Goal: Transaction & Acquisition: Purchase product/service

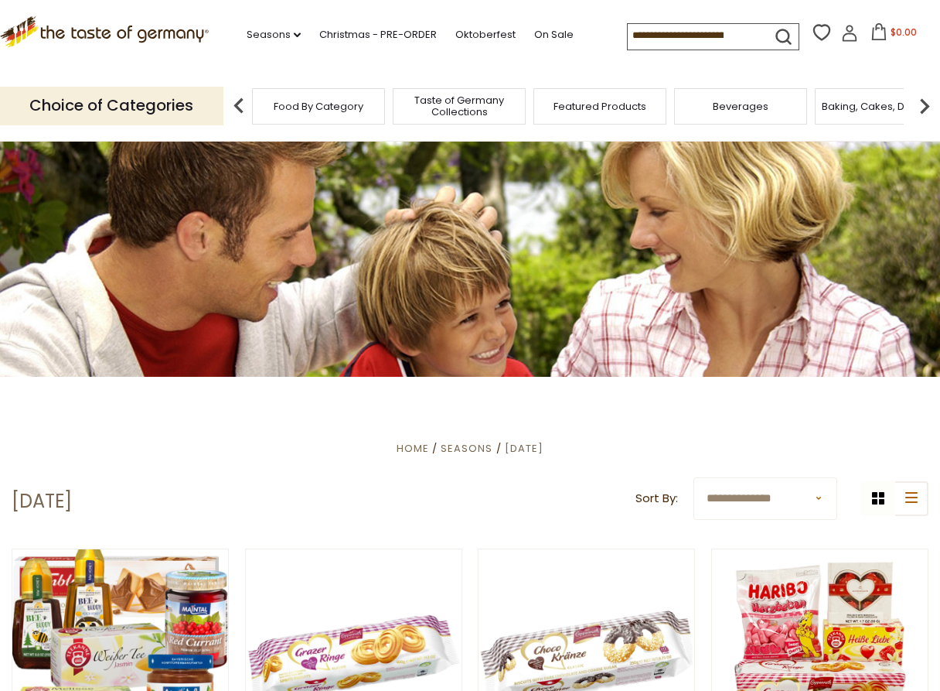
click at [634, 36] on input at bounding box center [693, 35] width 131 height 22
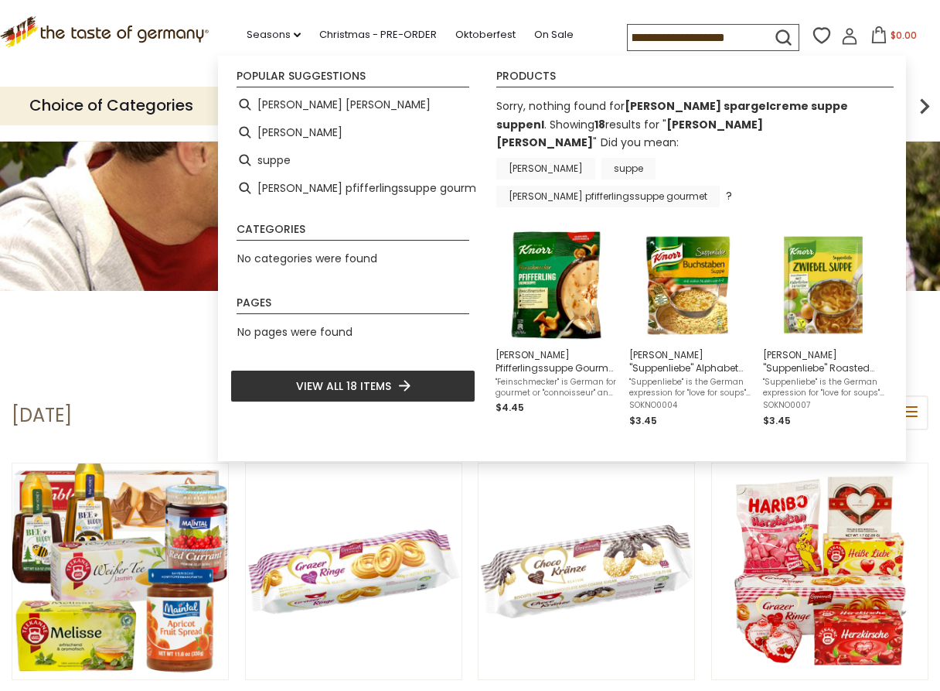
scroll to position [0, 154]
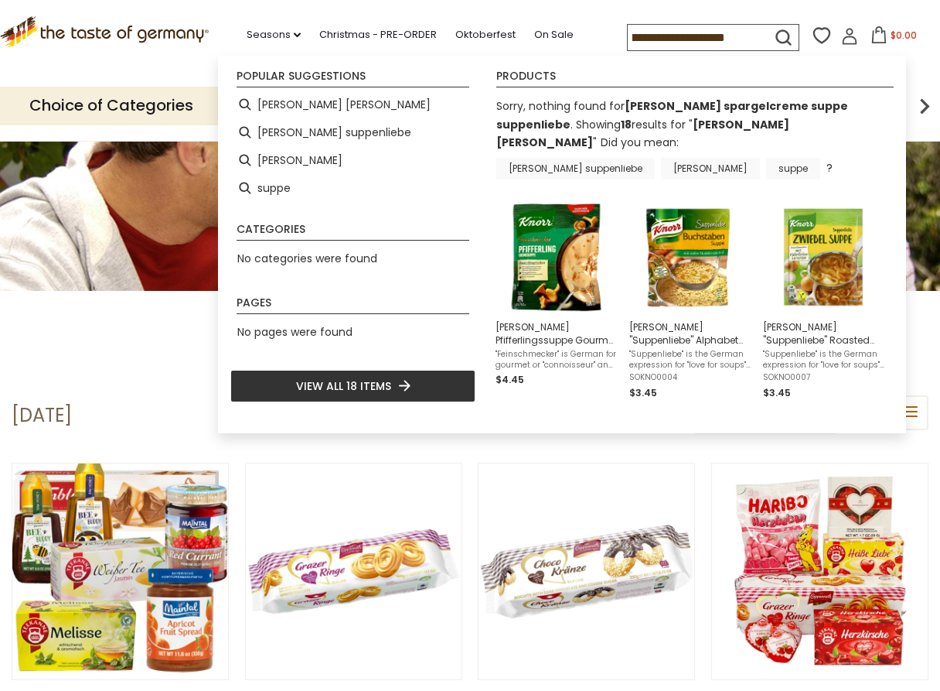
type input "**********"
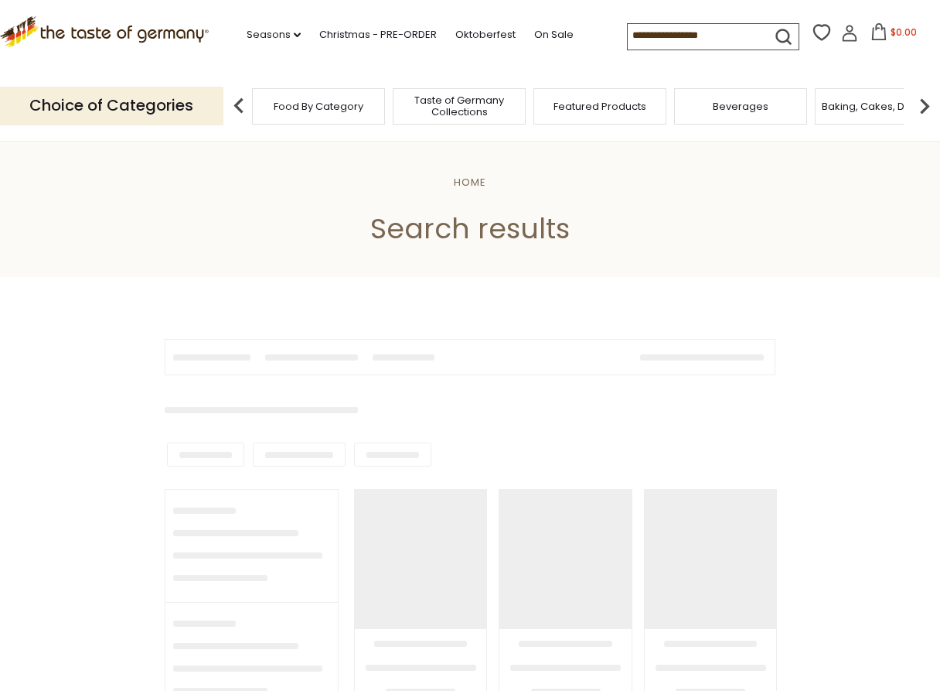
type input "**********"
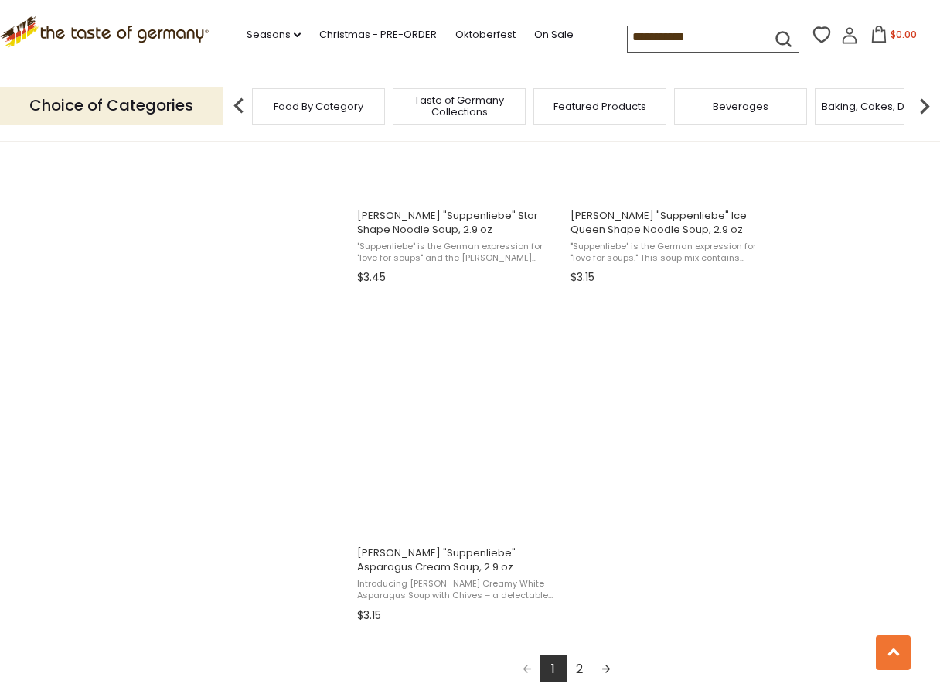
scroll to position [2506, 0]
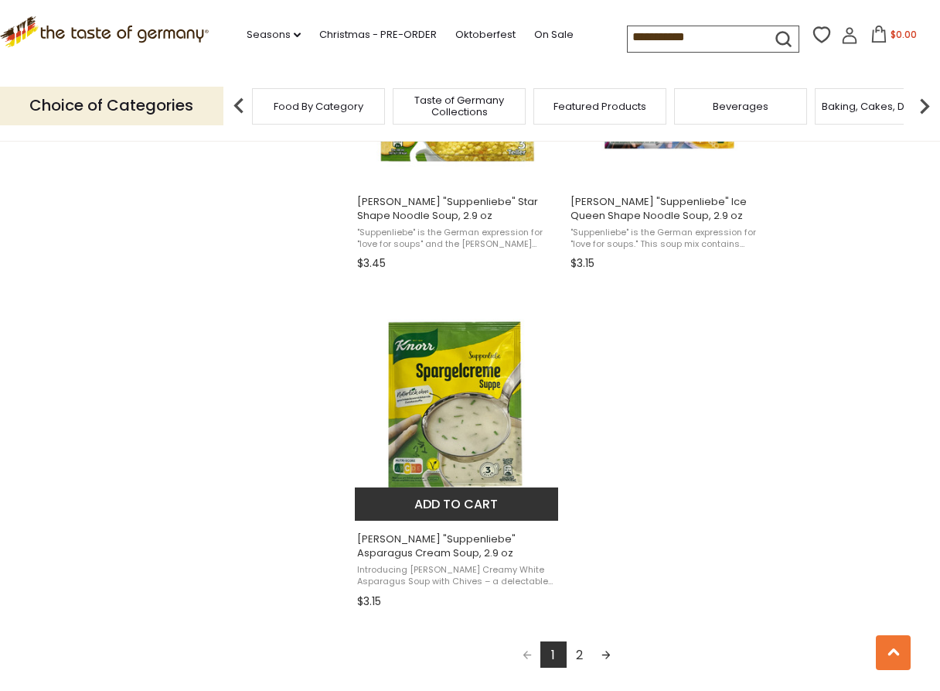
click at [462, 424] on img "Knorr" at bounding box center [457, 404] width 205 height 205
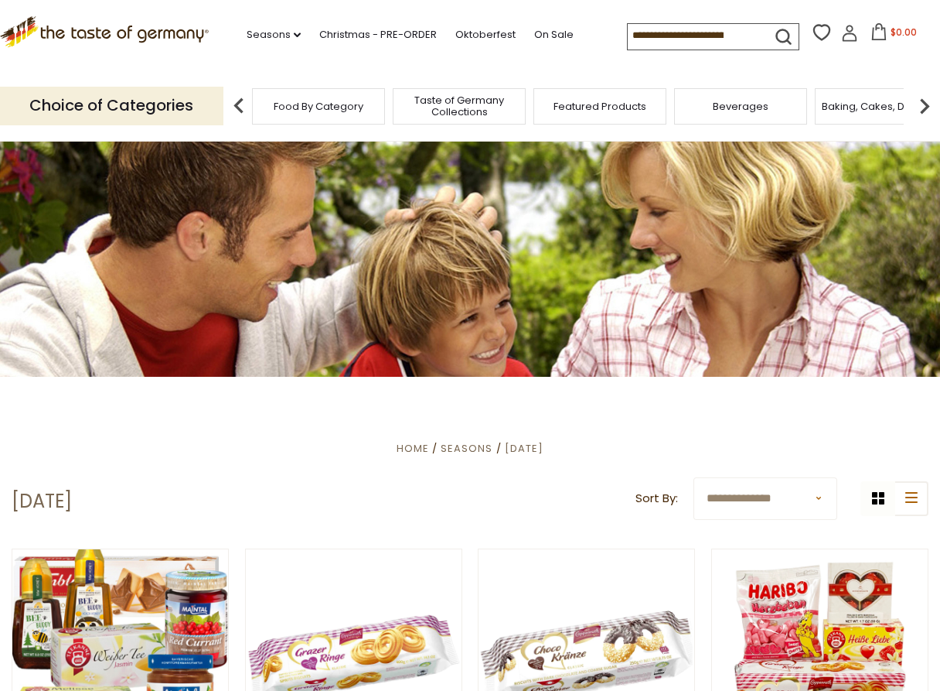
click at [644, 34] on input at bounding box center [693, 35] width 131 height 22
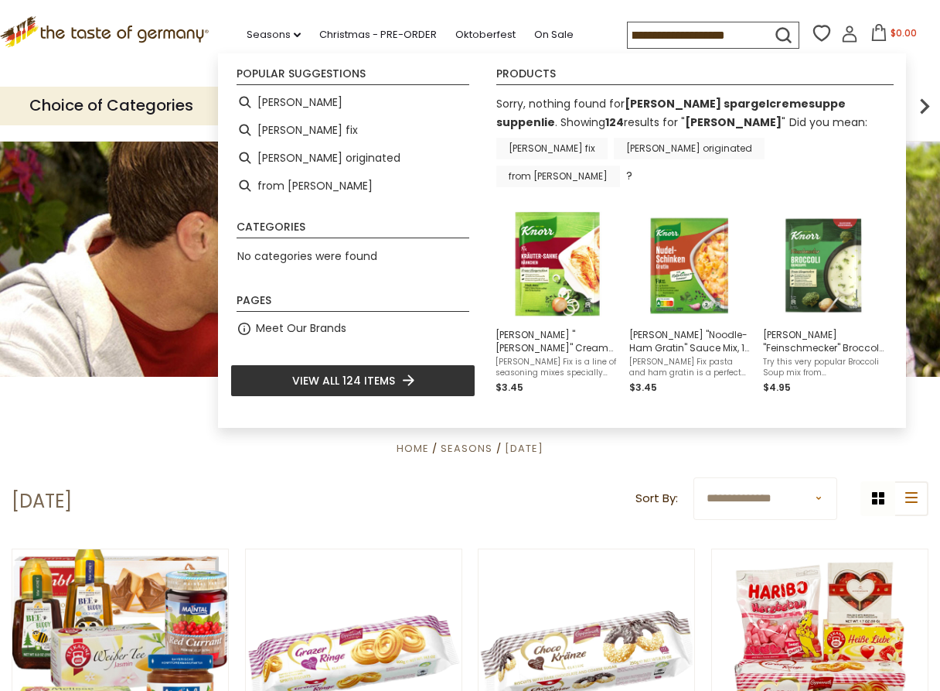
scroll to position [0, 151]
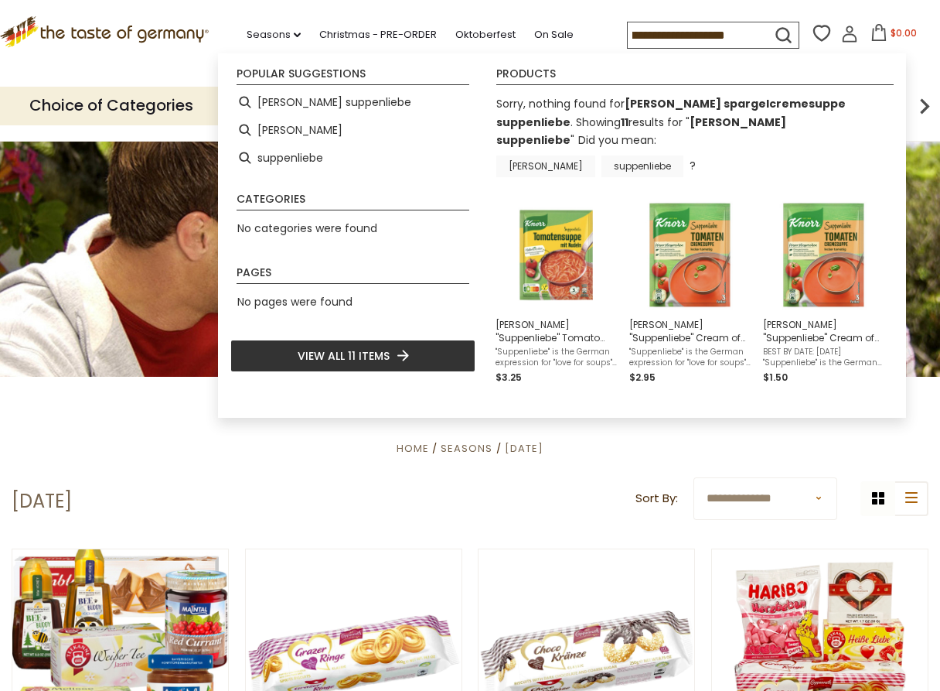
type input "**********"
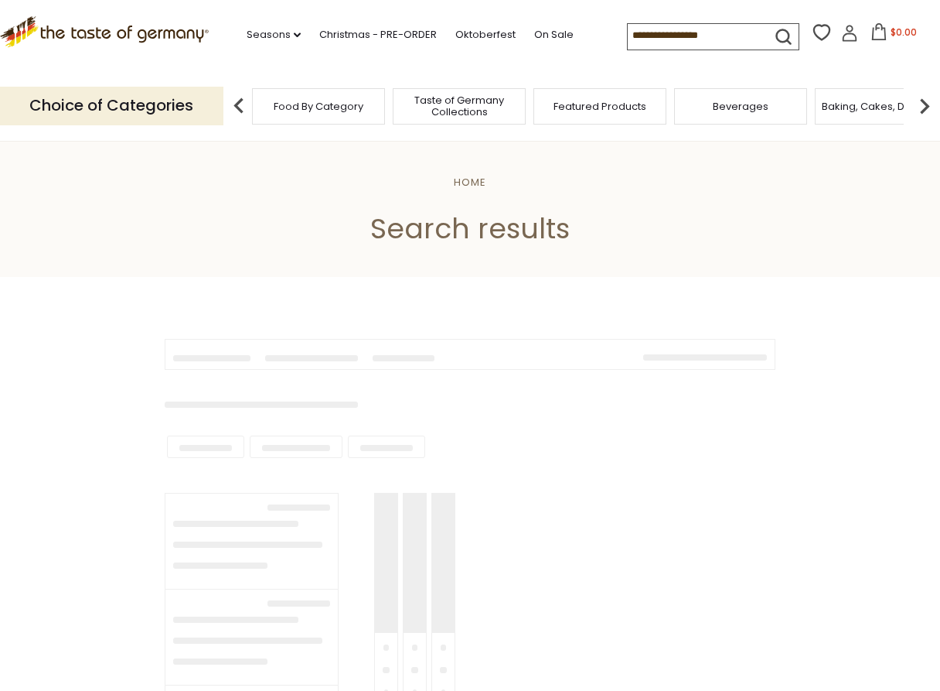
type input "**********"
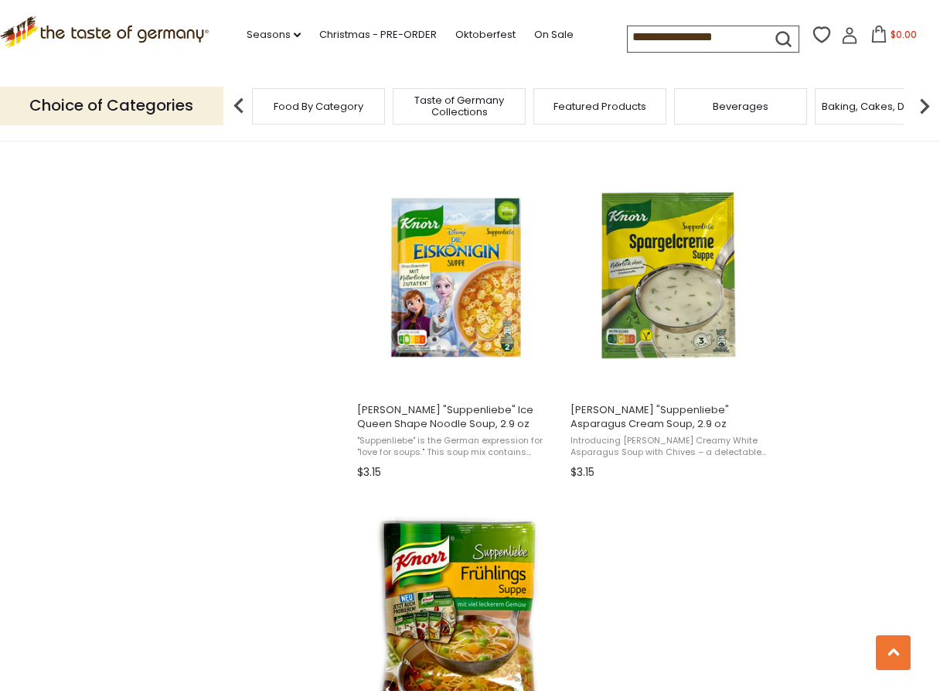
scroll to position [1639, 0]
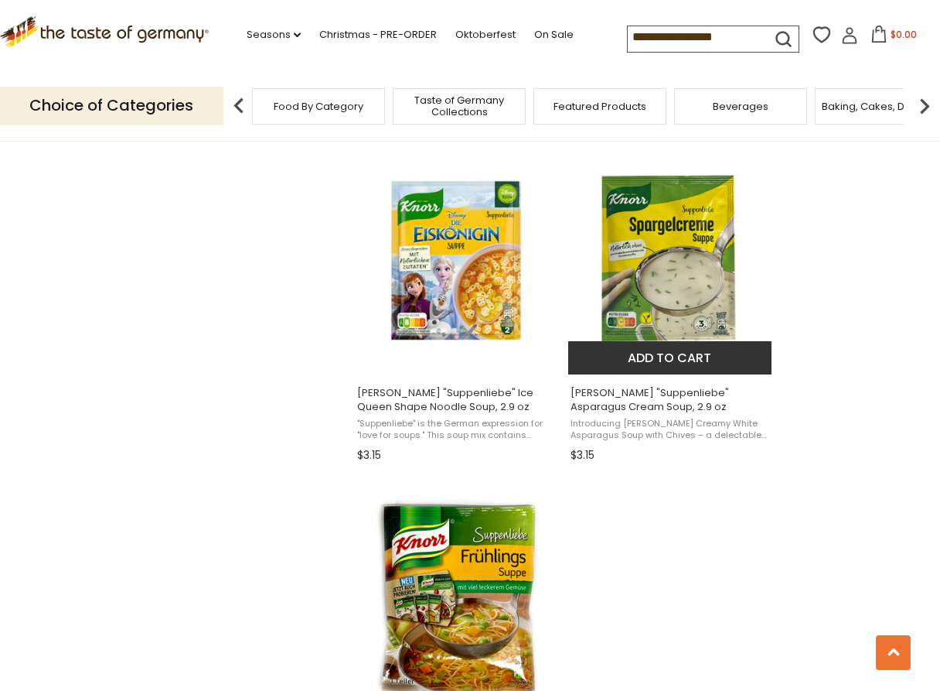
click at [701, 260] on img "Knorr" at bounding box center [670, 258] width 205 height 205
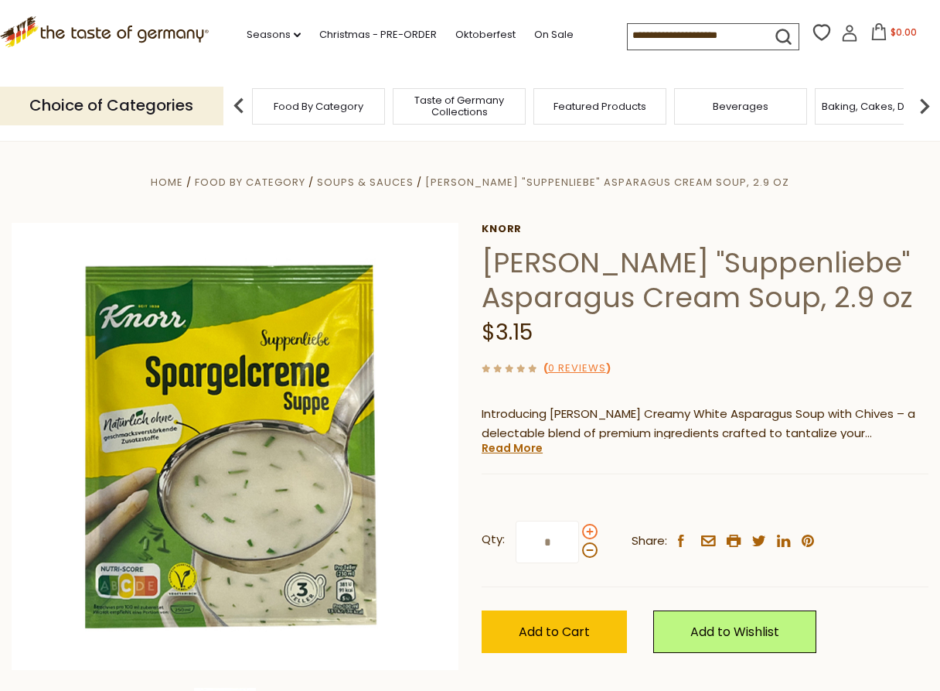
click at [591, 533] on span at bounding box center [589, 531] width 15 height 15
click at [579, 533] on input "*" at bounding box center [547, 541] width 63 height 43
click at [591, 531] on span at bounding box center [589, 531] width 15 height 15
click at [579, 531] on input "*" at bounding box center [547, 541] width 63 height 43
click at [590, 527] on span at bounding box center [589, 531] width 15 height 15
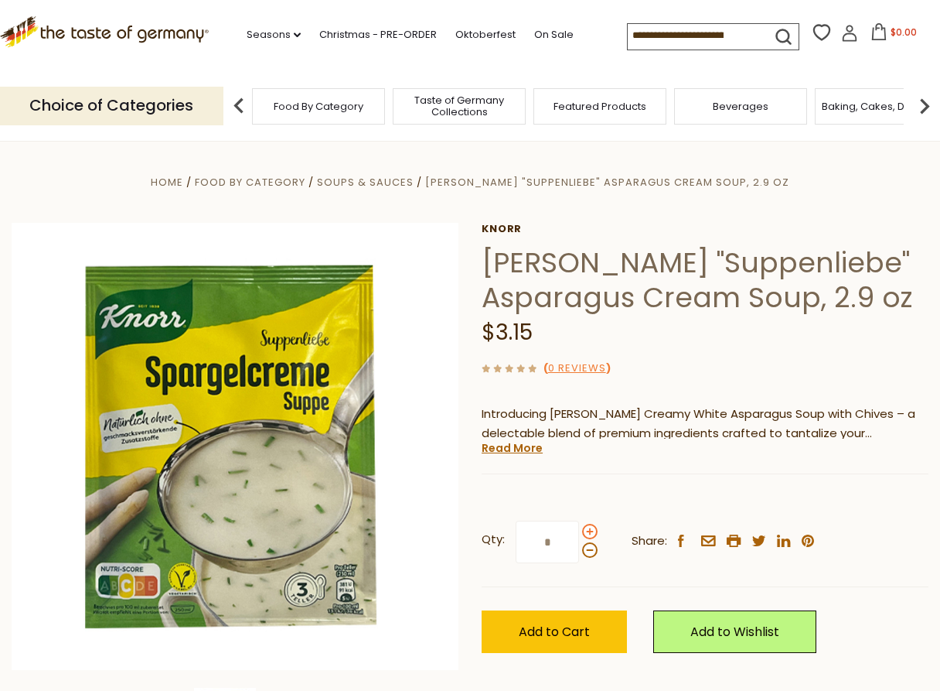
click at [579, 527] on input "*" at bounding box center [547, 541] width 63 height 43
click at [590, 527] on span at bounding box center [589, 531] width 15 height 15
click at [579, 527] on input "*" at bounding box center [547, 541] width 63 height 43
click at [559, 629] on span "Add to Cart" at bounding box center [554, 632] width 71 height 18
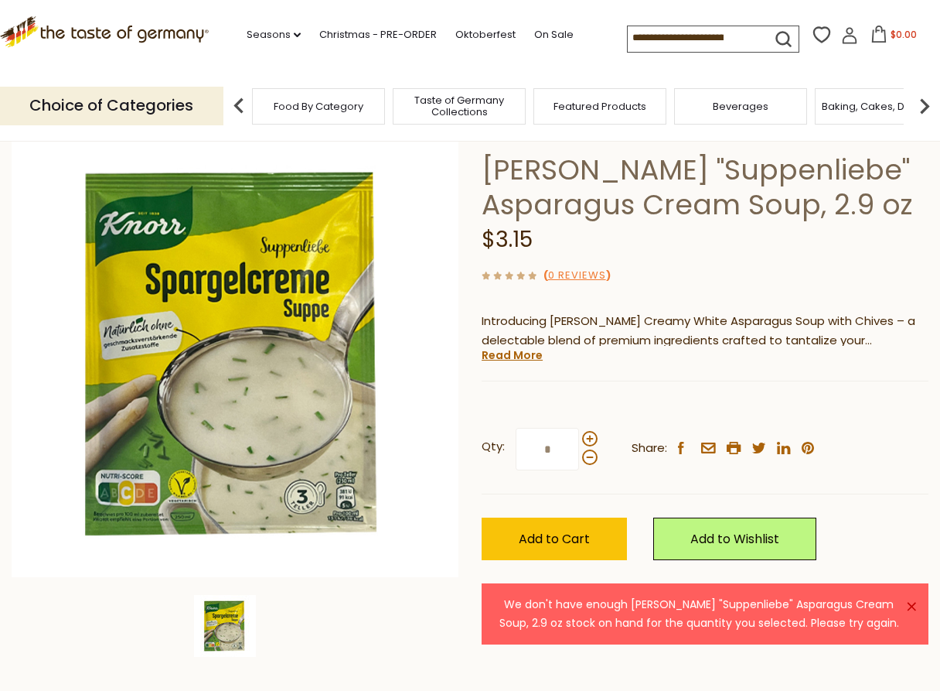
scroll to position [124, 0]
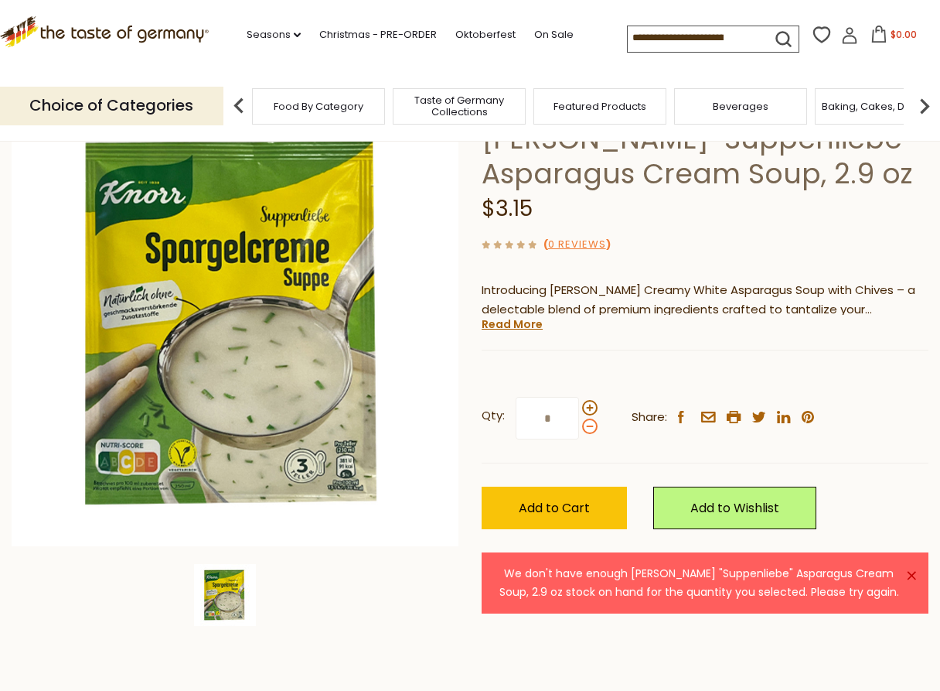
click at [591, 424] on span at bounding box center [589, 425] width 15 height 15
click at [579, 424] on input "*" at bounding box center [547, 418] width 63 height 43
click at [588, 503] on span "Add to Cart" at bounding box center [554, 508] width 71 height 18
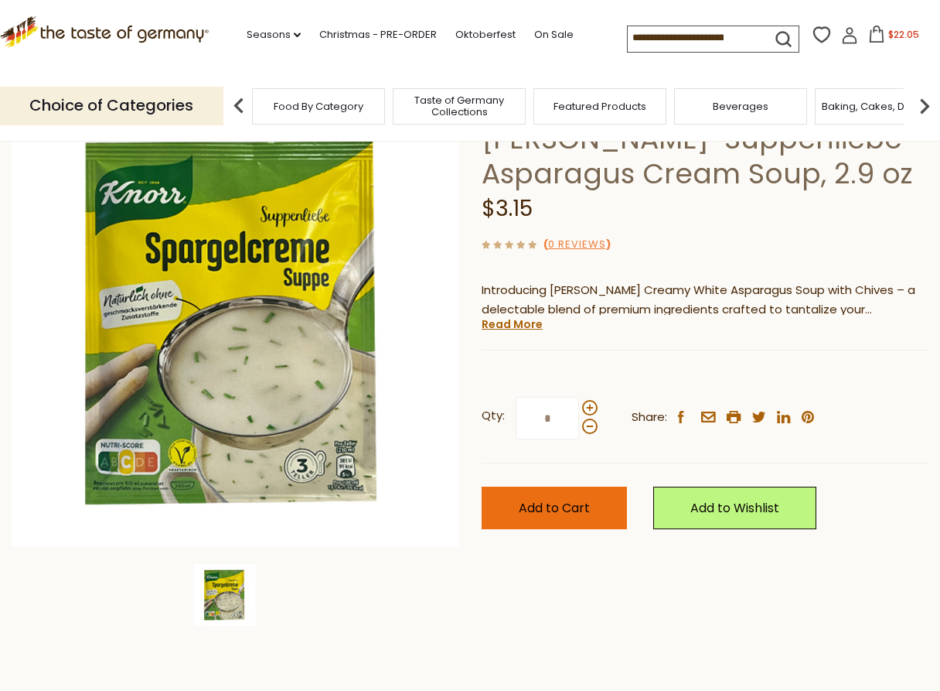
click at [561, 507] on span "Add to Cart" at bounding box center [554, 508] width 71 height 18
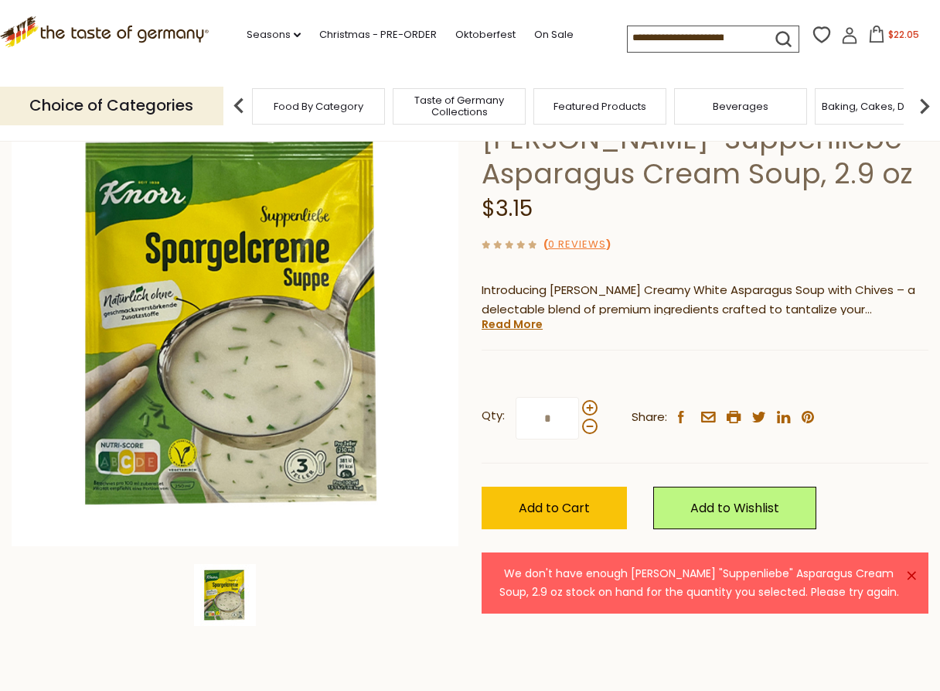
click at [880, 38] on icon at bounding box center [876, 34] width 17 height 17
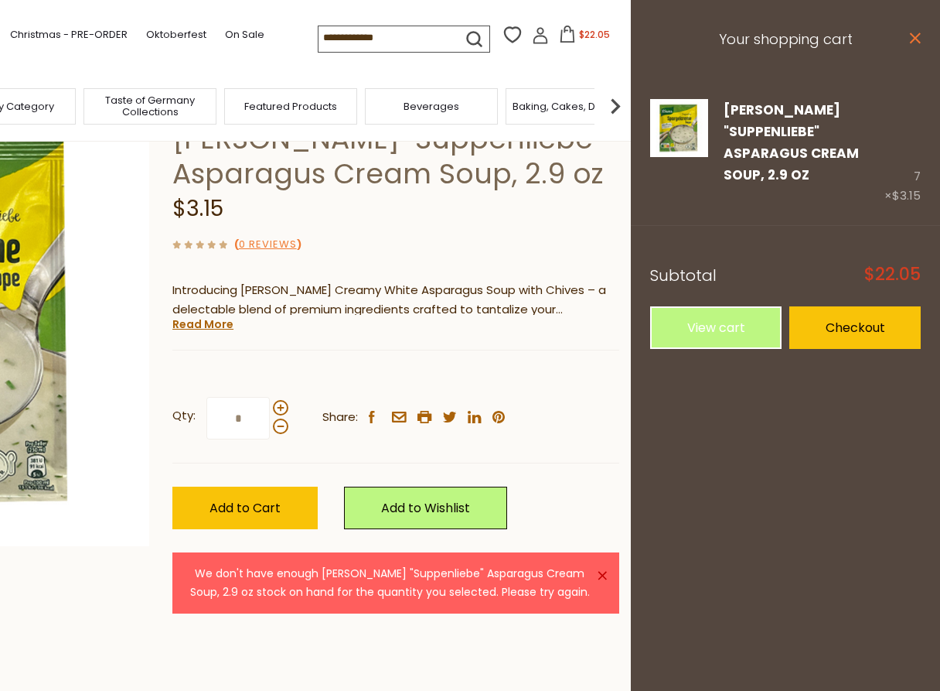
click at [918, 38] on icon "close" at bounding box center [915, 38] width 12 height 12
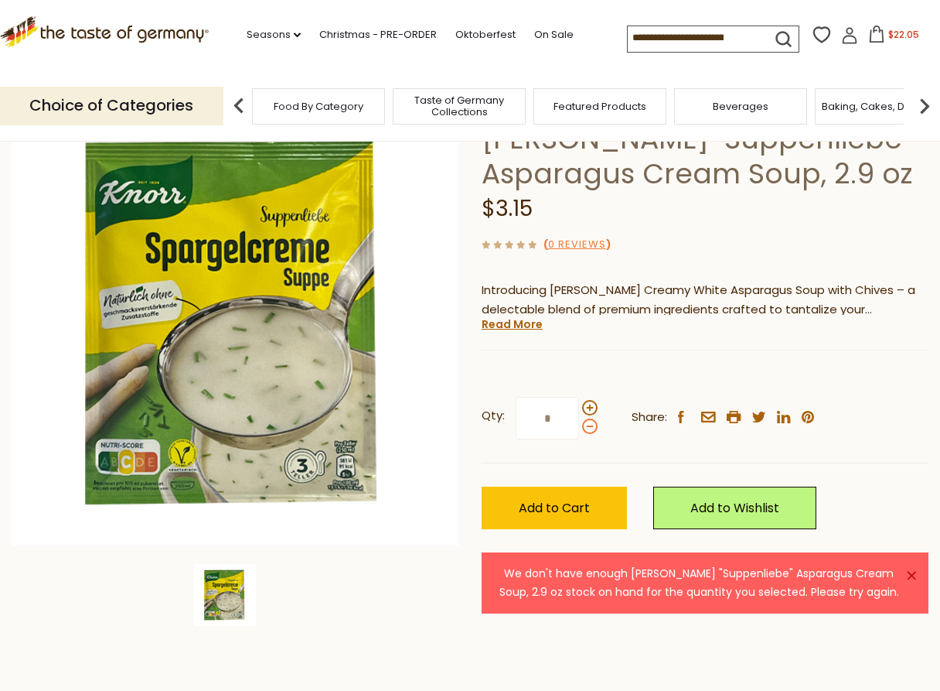
click at [590, 425] on span at bounding box center [589, 425] width 15 height 15
click at [579, 425] on input "*" at bounding box center [547, 418] width 63 height 43
click at [565, 504] on span "Add to Cart" at bounding box center [554, 508] width 71 height 18
click at [588, 427] on span at bounding box center [589, 425] width 15 height 15
click at [579, 427] on input "*" at bounding box center [547, 418] width 63 height 43
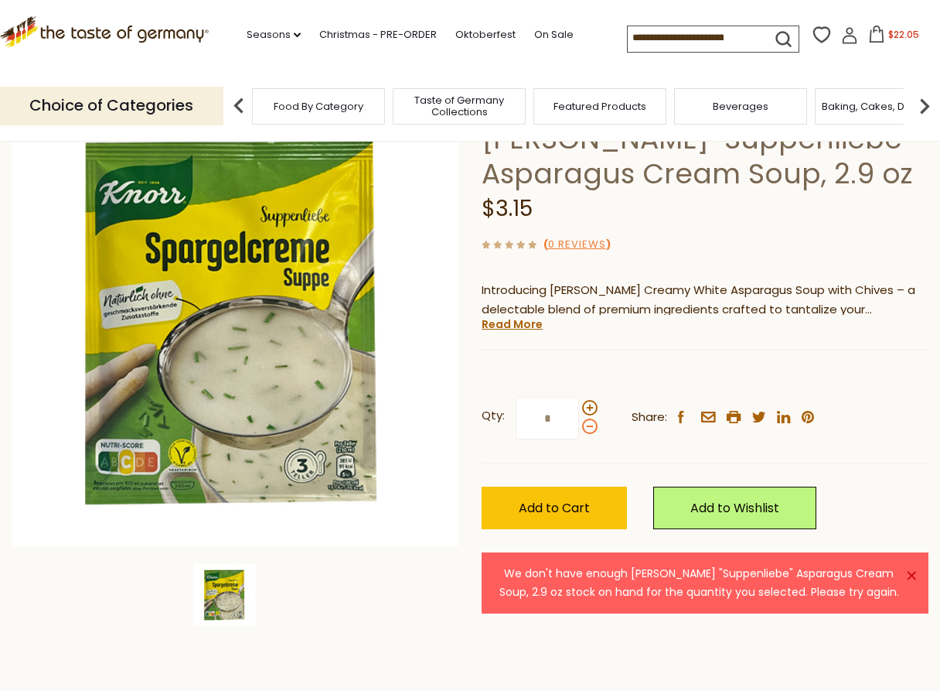
click at [588, 427] on span at bounding box center [589, 425] width 15 height 15
click at [579, 427] on input "*" at bounding box center [547, 418] width 63 height 43
click at [588, 428] on span at bounding box center [589, 425] width 15 height 15
click at [579, 428] on input "*" at bounding box center [547, 418] width 63 height 43
type input "*"
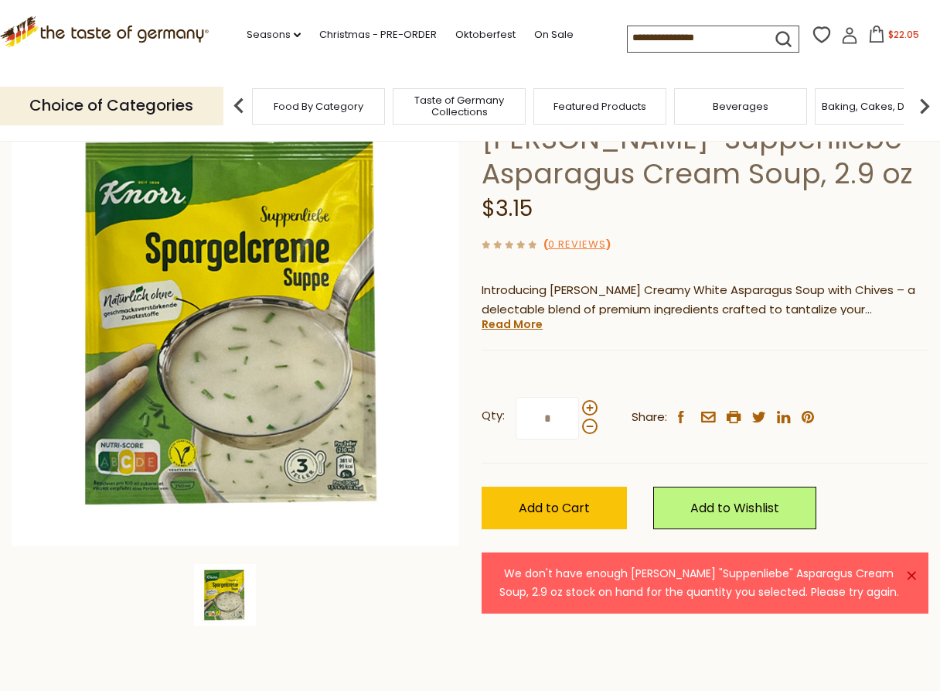
click at [877, 38] on icon at bounding box center [876, 34] width 17 height 17
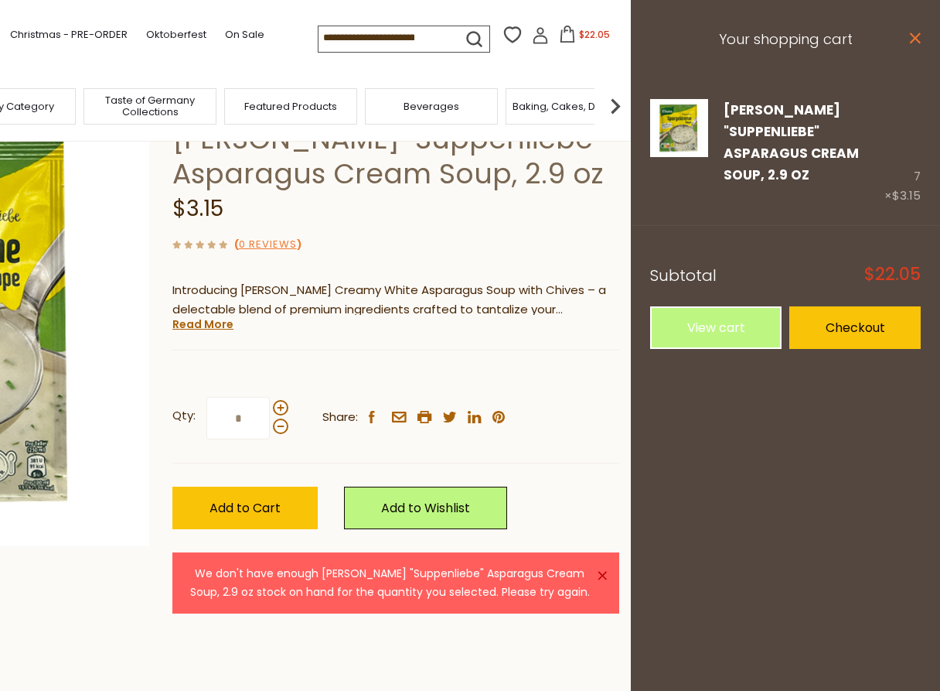
click at [913, 39] on icon at bounding box center [915, 37] width 11 height 11
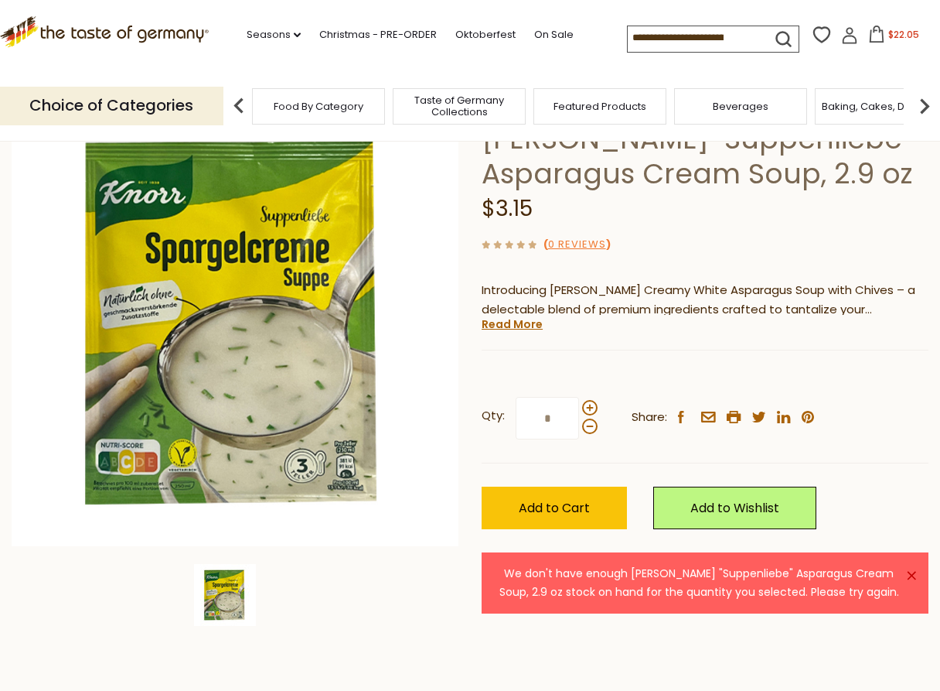
click at [329, 110] on span "Food By Category" at bounding box center [319, 107] width 90 height 12
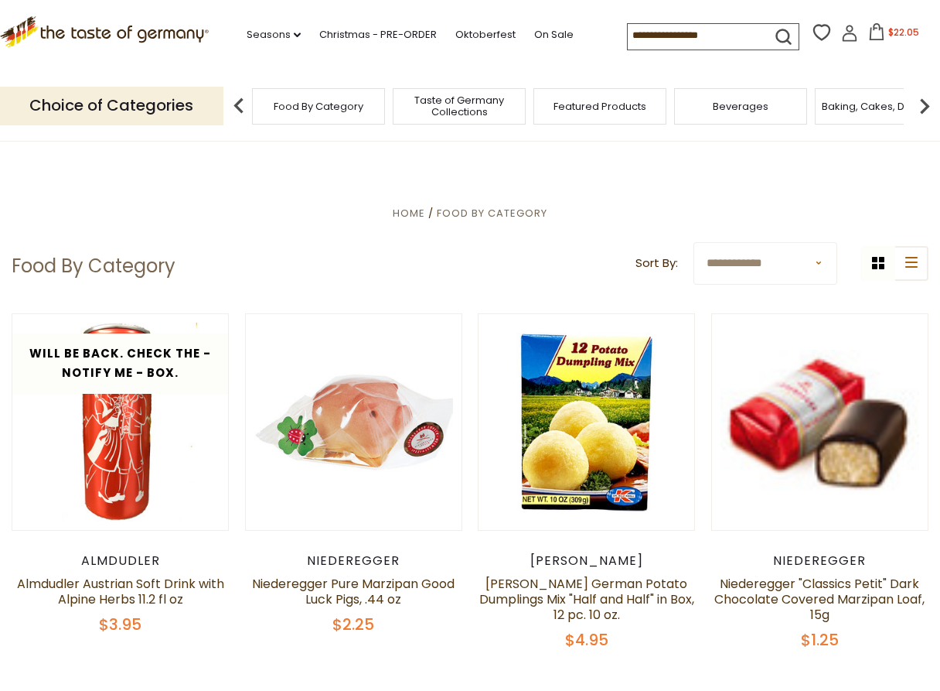
click at [318, 102] on span "Food By Category" at bounding box center [319, 107] width 90 height 12
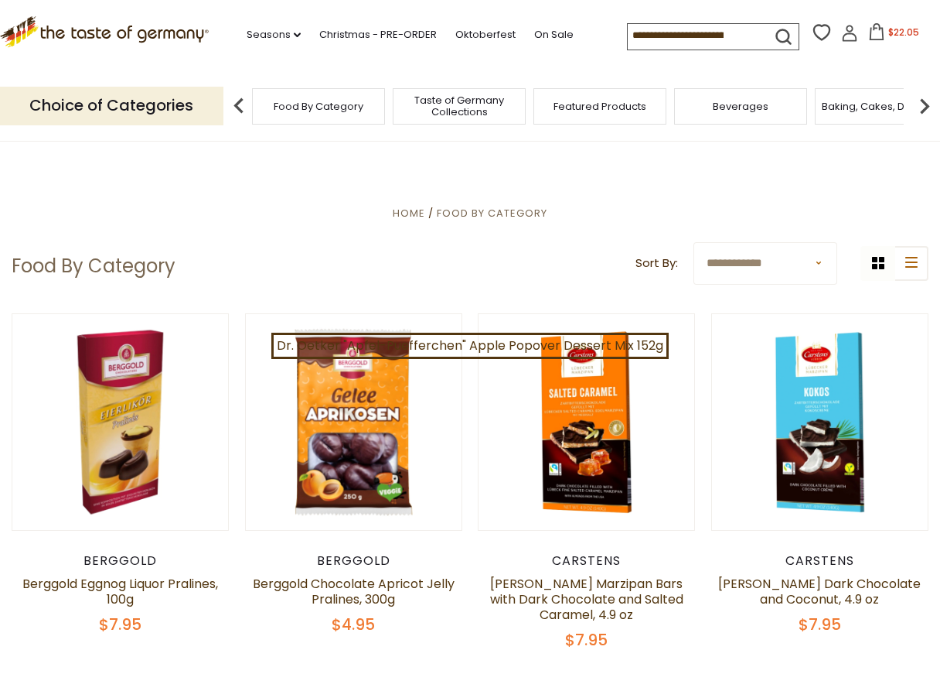
click at [639, 31] on input at bounding box center [693, 35] width 131 height 22
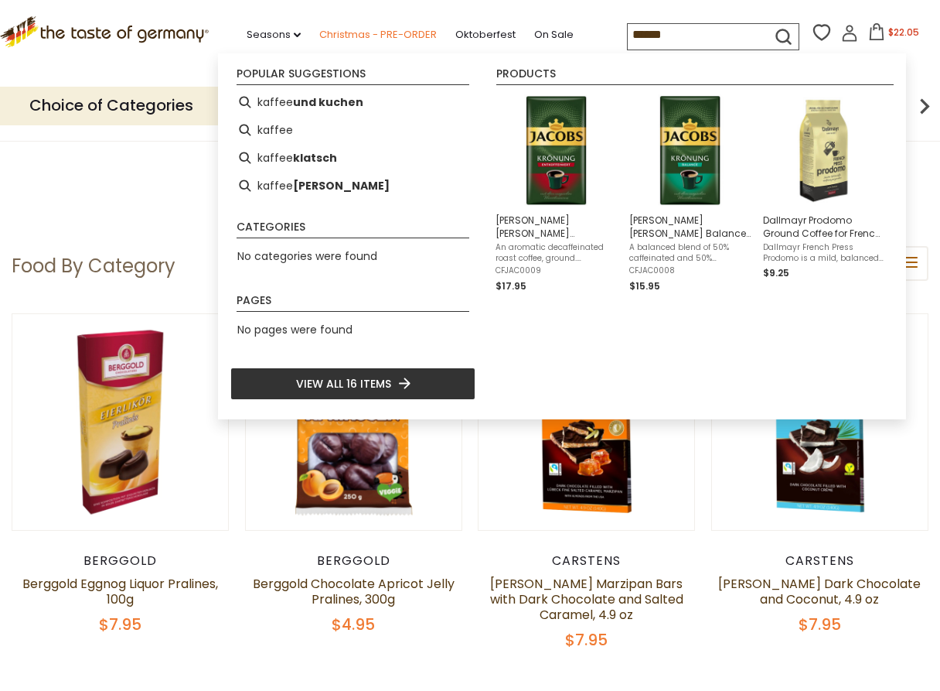
type input "******"
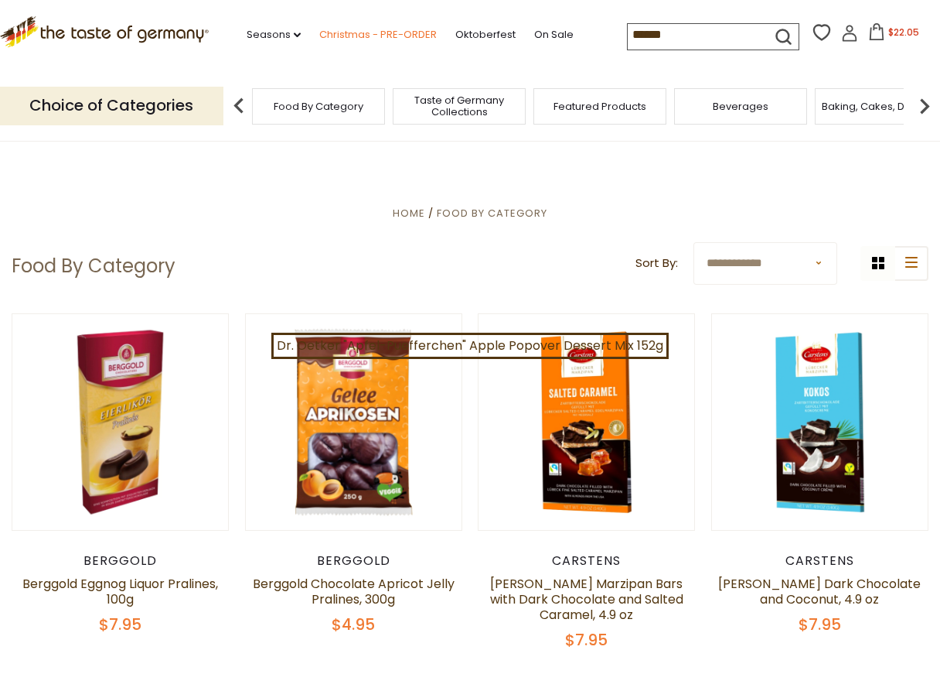
click at [369, 35] on link "Christmas - PRE-ORDER" at bounding box center [378, 34] width 118 height 17
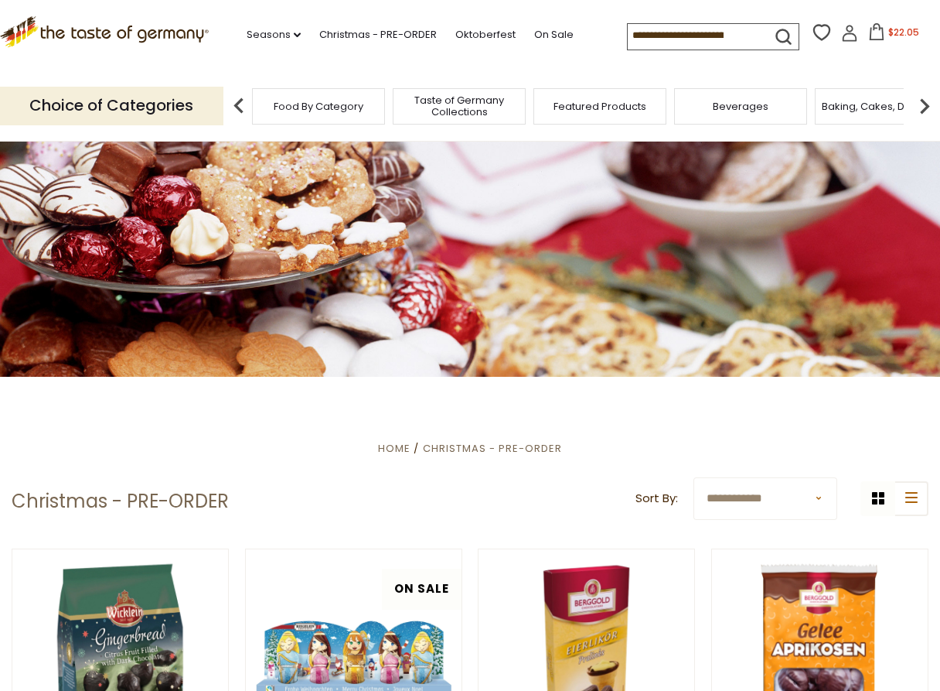
click at [734, 38] on input at bounding box center [693, 35] width 131 height 22
click at [741, 35] on input at bounding box center [693, 35] width 131 height 22
click at [379, 502] on header "**********" at bounding box center [470, 501] width 917 height 48
click at [494, 32] on link "Oktoberfest" at bounding box center [485, 34] width 60 height 17
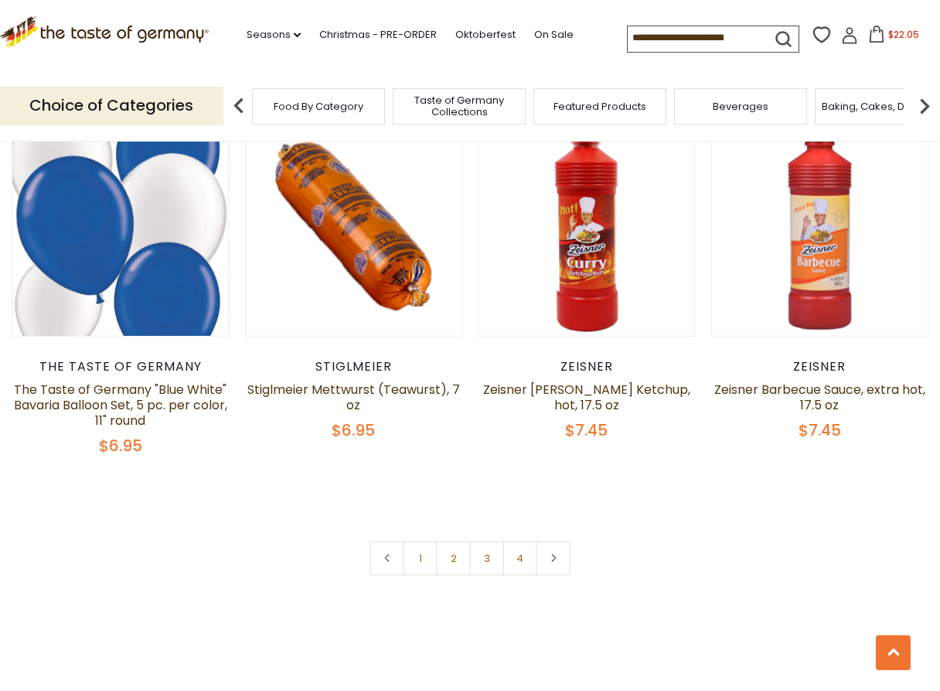
scroll to position [3495, 0]
